Goal: Navigation & Orientation: Find specific page/section

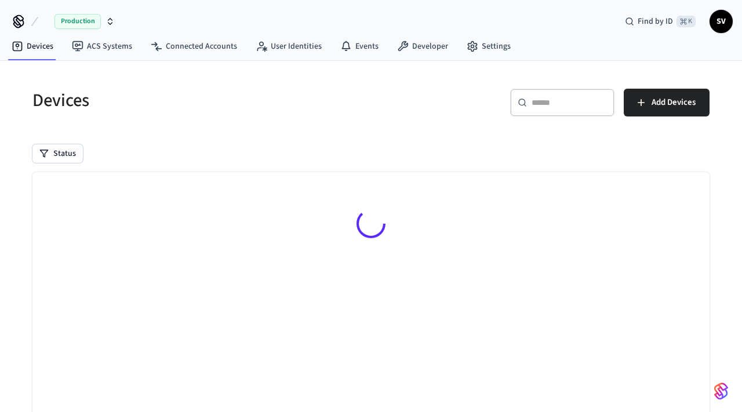
click at [201, 23] on div "Production Find by ID ⌘ K SV" at bounding box center [371, 17] width 742 height 34
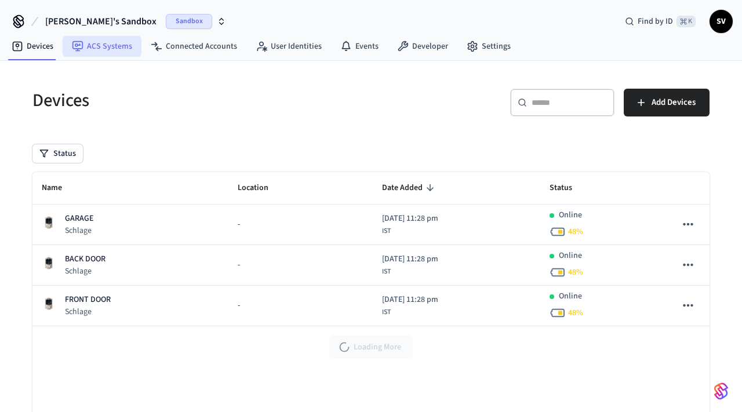
click at [110, 48] on link "ACS Systems" at bounding box center [102, 46] width 79 height 21
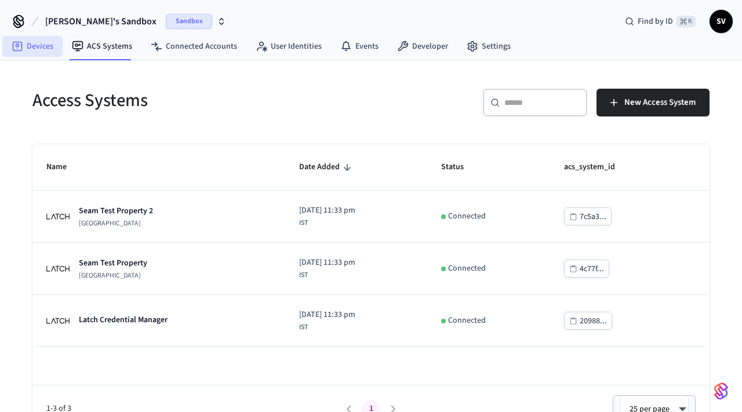
click at [39, 52] on link "Devices" at bounding box center [32, 46] width 60 height 21
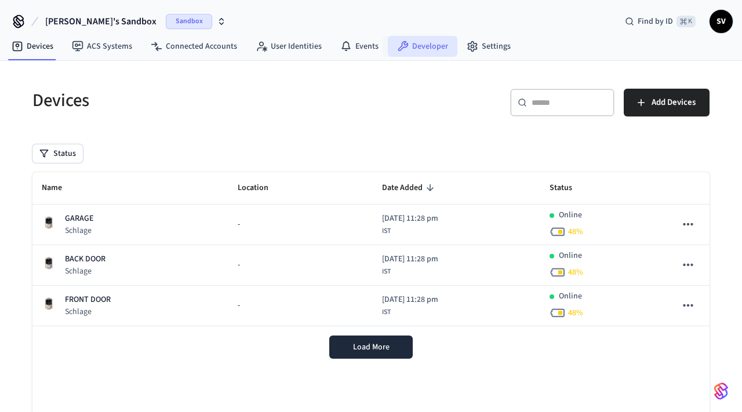
click at [425, 46] on link "Developer" at bounding box center [423, 46] width 70 height 21
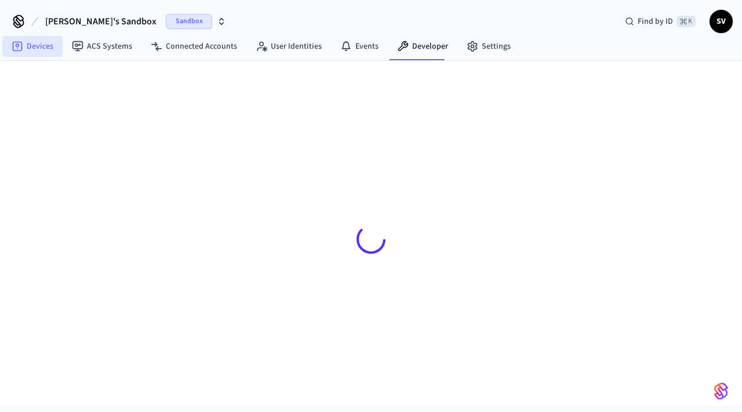
click at [45, 48] on link "Devices" at bounding box center [32, 46] width 60 height 21
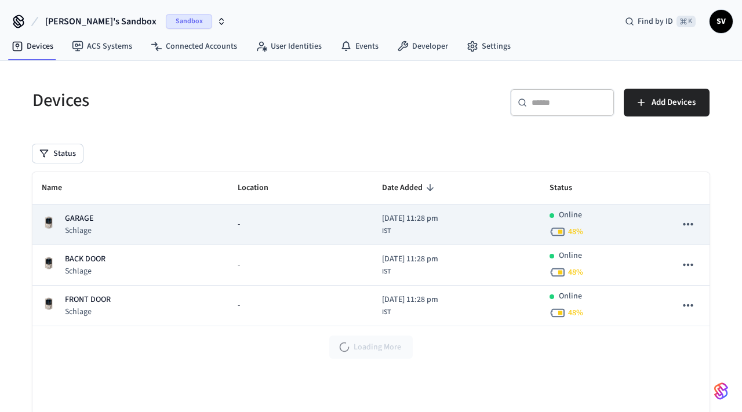
click at [79, 219] on p "GARAGE" at bounding box center [79, 219] width 28 height 12
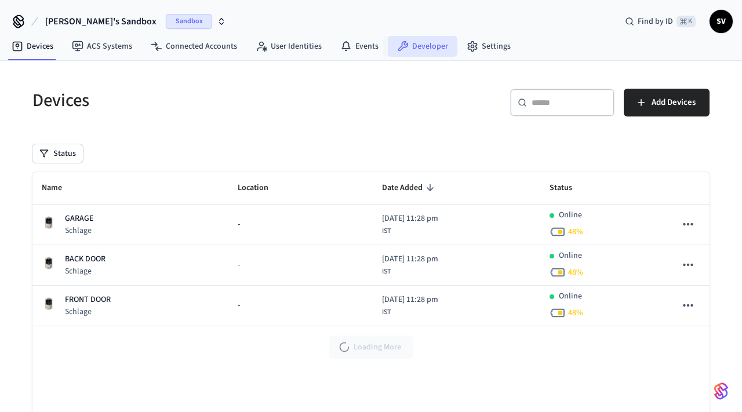
click at [420, 48] on link "Developer" at bounding box center [423, 46] width 70 height 21
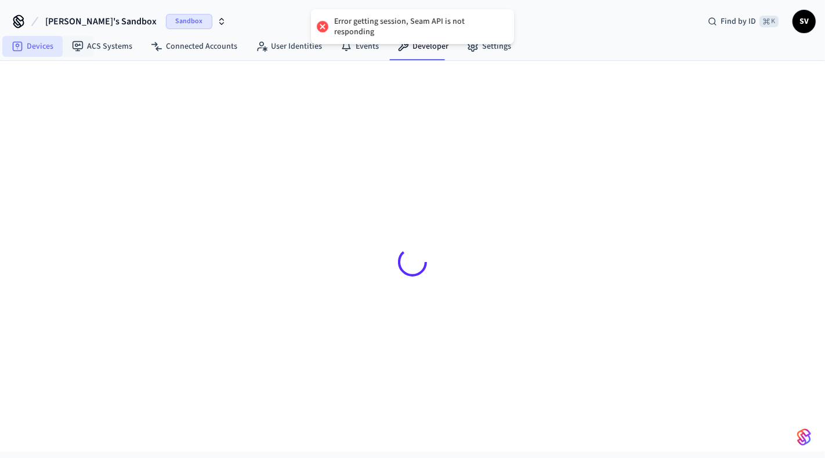
click at [38, 42] on link "Devices" at bounding box center [32, 46] width 60 height 21
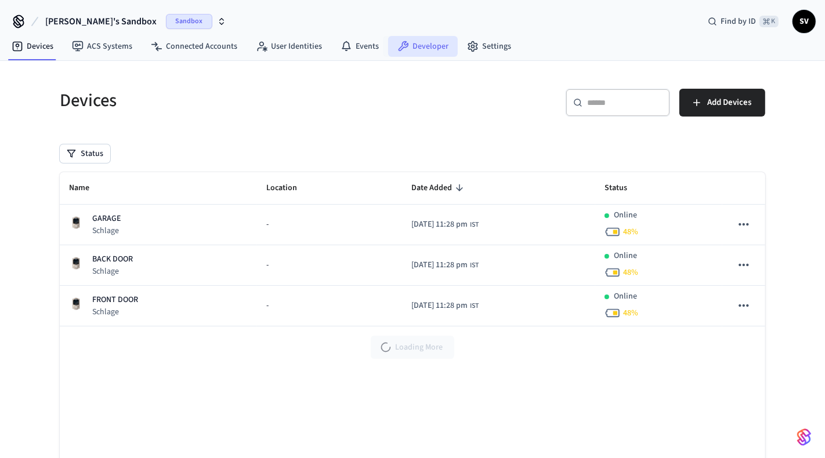
click at [411, 54] on link "Developer" at bounding box center [423, 46] width 70 height 21
